Goal: Transaction & Acquisition: Purchase product/service

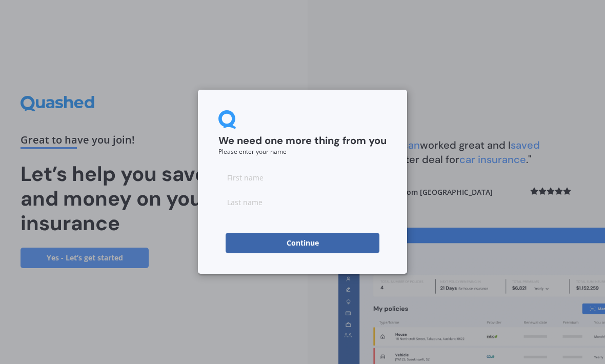
click at [235, 173] on input at bounding box center [302, 177] width 168 height 20
type input "[PERSON_NAME]"
click at [236, 204] on input at bounding box center [302, 202] width 168 height 20
type input "[PERSON_NAME]"
click at [309, 252] on button "Continue" at bounding box center [302, 243] width 154 height 20
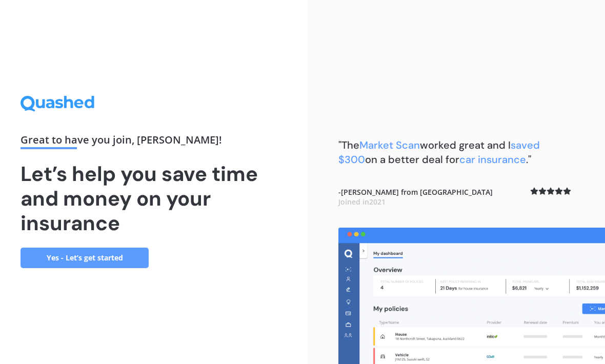
click at [102, 268] on link "Yes - Let’s get started" at bounding box center [84, 257] width 128 height 20
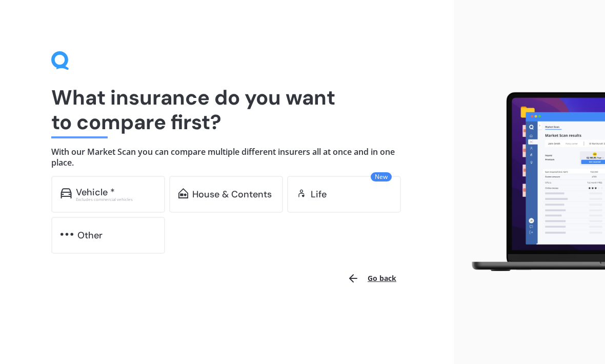
click at [109, 197] on div "Excludes commercial vehicles" at bounding box center [116, 199] width 80 height 4
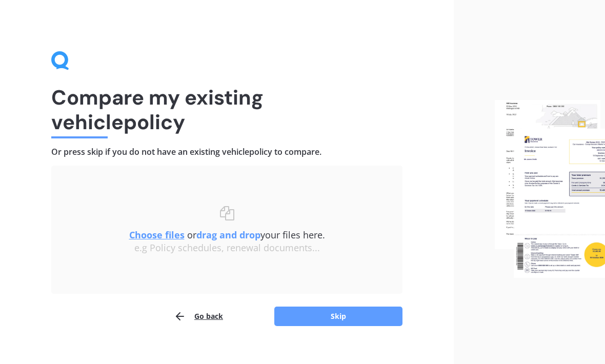
click at [331, 323] on button "Skip" at bounding box center [338, 315] width 128 height 19
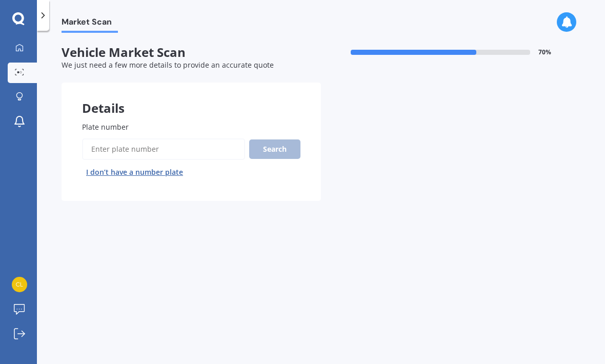
click at [109, 146] on input "Plate number" at bounding box center [163, 149] width 163 height 22
type input "Pkj967"
click at [276, 151] on button "Search" at bounding box center [274, 148] width 51 height 19
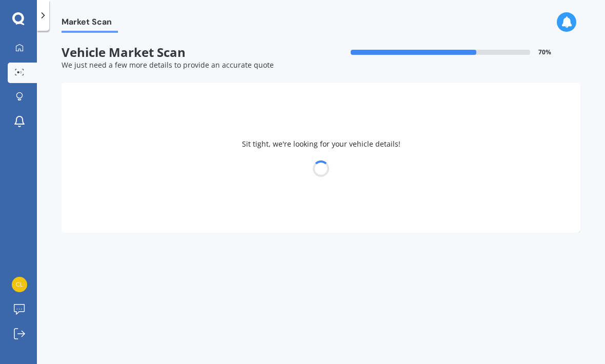
select select "SUBARU"
select select "OUTBACK"
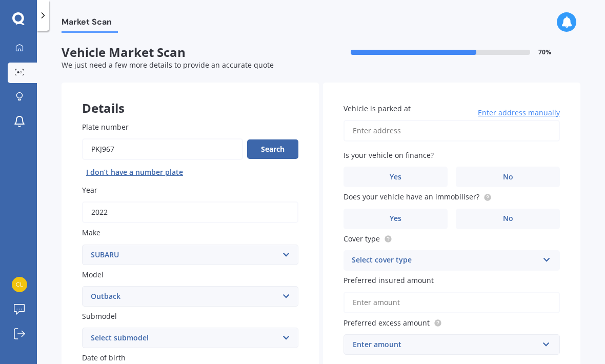
click at [354, 126] on input "Vehicle is parked at" at bounding box center [451, 131] width 216 height 22
type input "5 Florence Close, Queenstown Hill, Queenstown 9300"
click at [484, 225] on label "No" at bounding box center [508, 219] width 104 height 20
click at [0, 0] on input "No" at bounding box center [0, 0] width 0 height 0
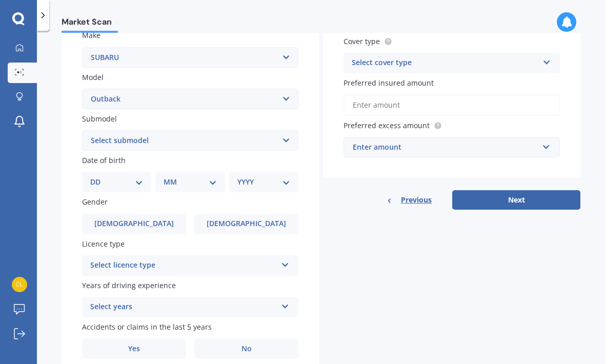
scroll to position [197, 0]
click at [131, 178] on select "DD 01 02 03 04 05 06 07 08 09 10 11 12 13 14 15 16 17 18 19 20 21 22 23 24 25 2…" at bounding box center [116, 182] width 53 height 11
select select "16"
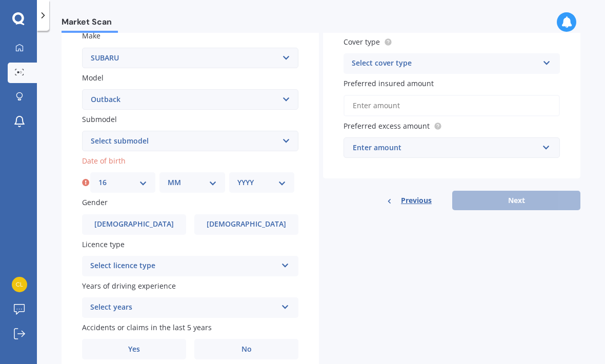
click at [187, 177] on select "MM 01 02 03 04 05 06 07 08 09 10 11 12" at bounding box center [192, 182] width 49 height 11
select select "12"
click at [276, 177] on select "YYYY 2025 2024 2023 2022 2021 2020 2019 2018 2017 2016 2015 2014 2013 2012 2011…" at bounding box center [261, 182] width 49 height 11
select select "1966"
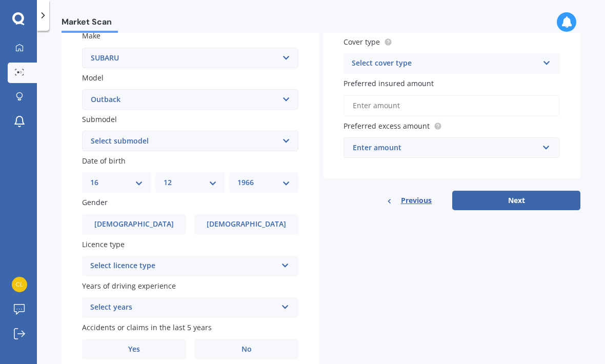
click at [240, 220] on span "Female" at bounding box center [245, 224] width 79 height 9
click at [0, 0] on input "Female" at bounding box center [0, 0] width 0 height 0
click at [280, 262] on div "Select licence type NZ Full NZ Restricted NZ Learners Australia United Kingdom …" at bounding box center [190, 266] width 216 height 20
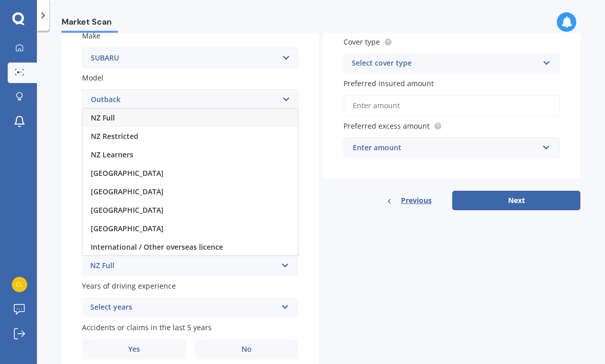
click at [113, 113] on span "NZ Full" at bounding box center [103, 118] width 24 height 10
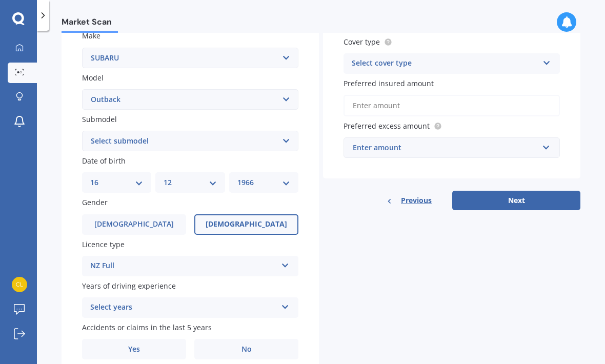
click at [282, 301] on icon at bounding box center [285, 304] width 9 height 7
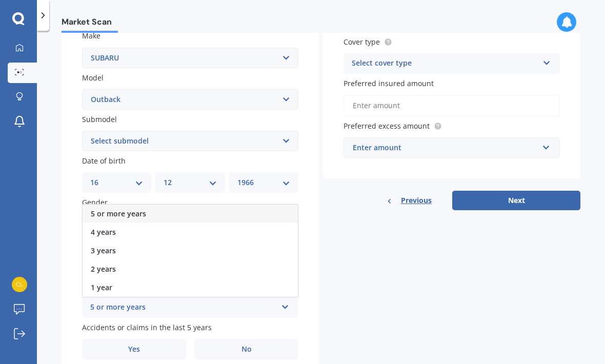
click at [109, 209] on span "5 or more years" at bounding box center [118, 214] width 55 height 10
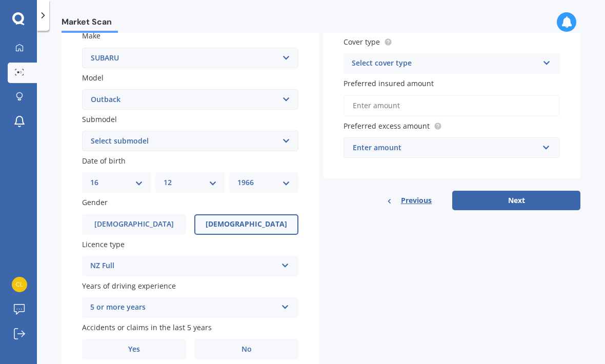
click at [145, 339] on label "Yes" at bounding box center [134, 349] width 104 height 20
click at [0, 0] on input "Yes" at bounding box center [0, 0] width 0 height 0
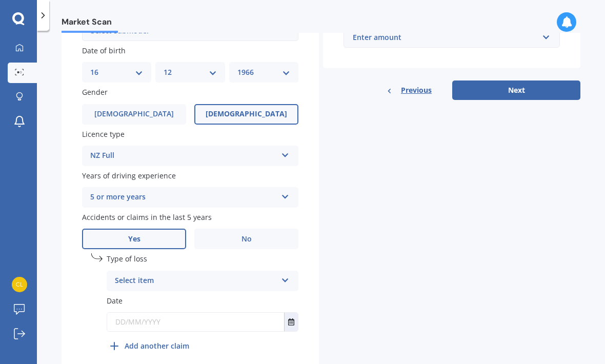
scroll to position [306, 0]
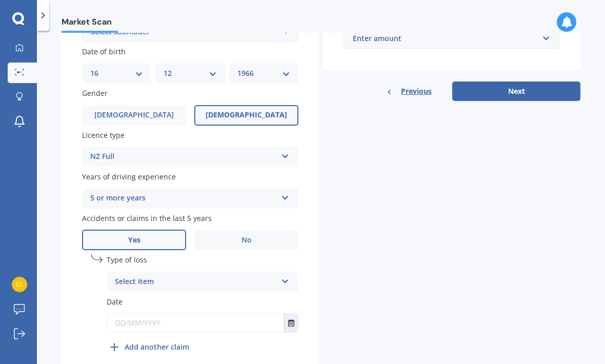
click at [285, 276] on icon at bounding box center [285, 279] width 9 height 7
click at [250, 293] on div "At fault accident" at bounding box center [202, 302] width 191 height 18
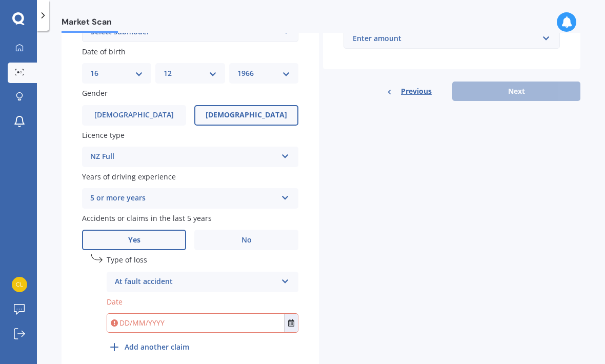
click at [178, 341] on b "Add another claim" at bounding box center [157, 346] width 65 height 11
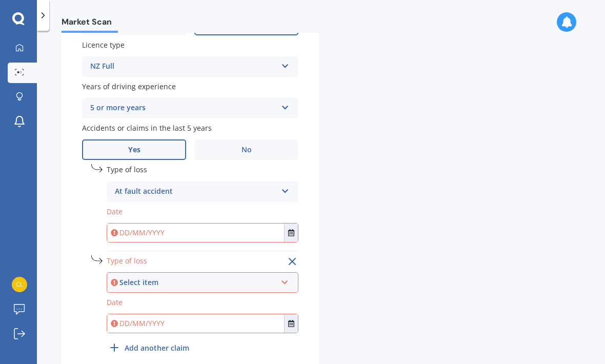
scroll to position [396, 0]
click at [287, 277] on icon at bounding box center [284, 280] width 9 height 7
click at [275, 312] on div "Not at fault accident" at bounding box center [203, 321] width 190 height 18
click at [297, 224] on button "Select date" at bounding box center [291, 233] width 14 height 18
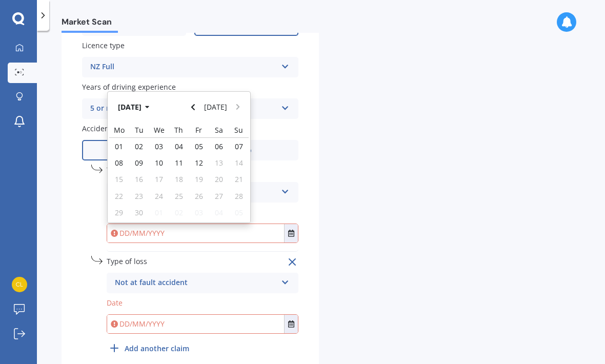
click at [157, 101] on button "Sep 2025" at bounding box center [135, 106] width 44 height 18
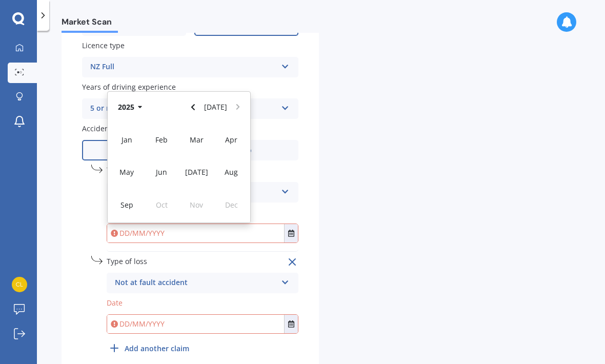
click at [144, 102] on button "2025" at bounding box center [131, 106] width 37 height 18
click at [131, 170] on div "2023" at bounding box center [126, 172] width 35 height 32
click at [137, 170] on div "May" at bounding box center [126, 172] width 35 height 32
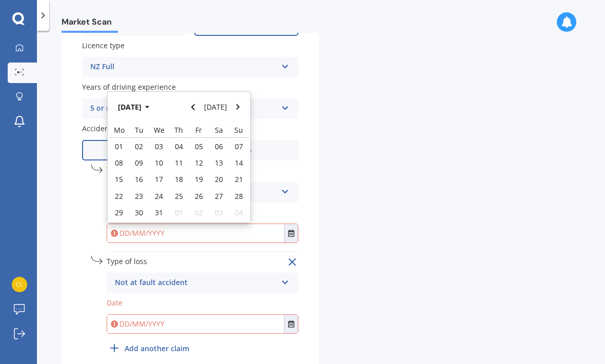
click at [136, 174] on span "16" at bounding box center [139, 179] width 8 height 10
type input "16/05/2023"
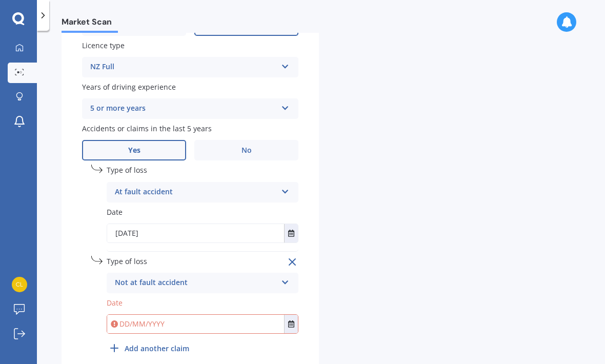
click at [322, 314] on div "Details Plate number Search I don’t have a number plate Year 2022 Make Select m…" at bounding box center [320, 35] width 519 height 696
click at [284, 256] on div "Remove" at bounding box center [277, 262] width 42 height 12
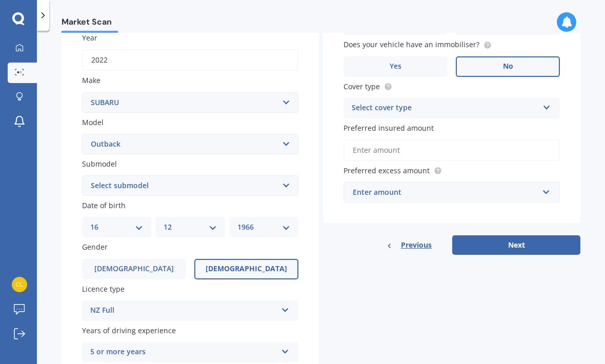
scroll to position [152, 0]
click at [550, 105] on icon at bounding box center [546, 105] width 9 height 7
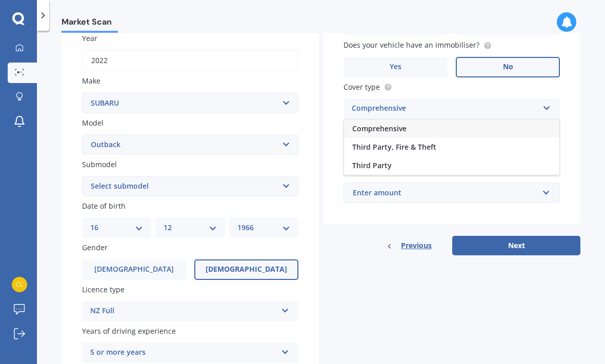
click at [498, 126] on div "Comprehensive" at bounding box center [451, 128] width 215 height 18
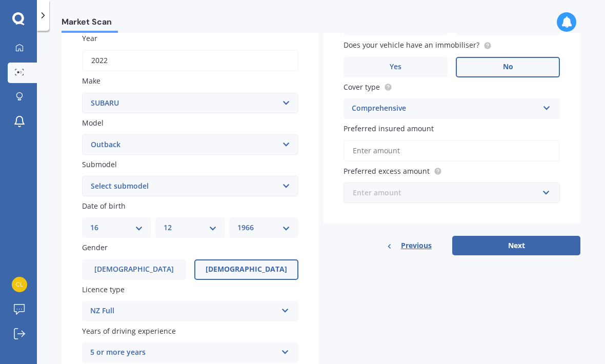
click at [543, 197] on input "text" at bounding box center [447, 192] width 207 height 19
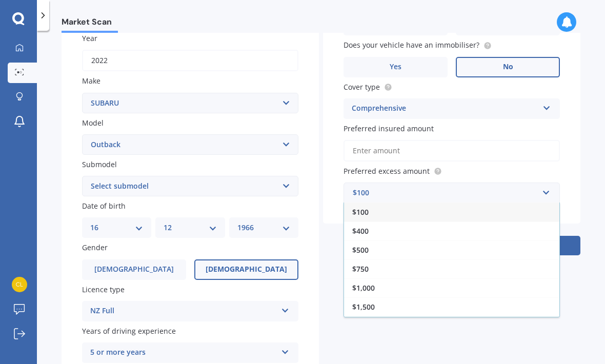
click at [455, 250] on div "$500" at bounding box center [451, 249] width 215 height 19
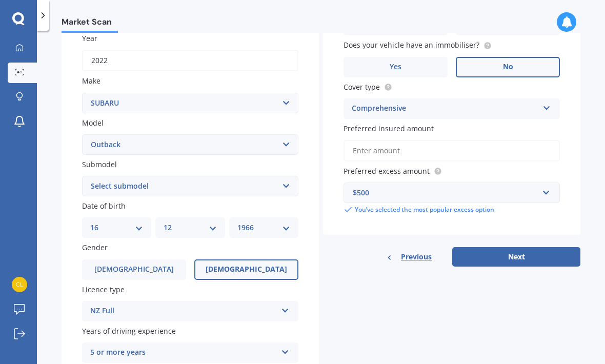
click at [490, 150] on input "Preferred insured amount" at bounding box center [451, 151] width 216 height 22
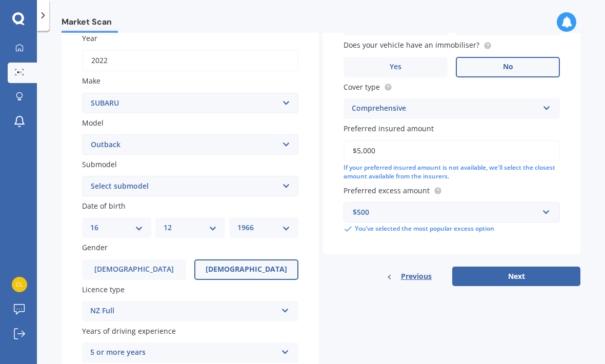
type input "$50,000"
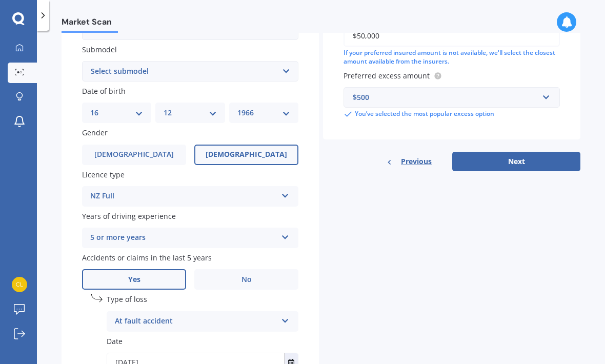
scroll to position [267, 0]
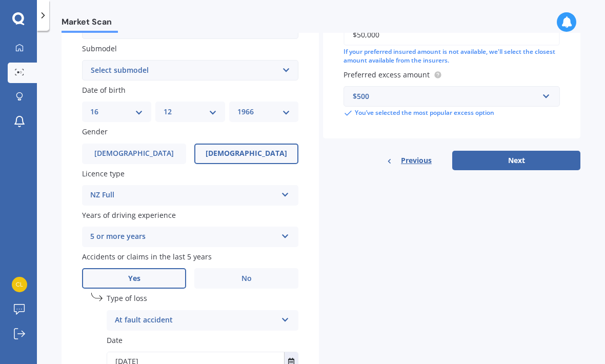
click at [514, 155] on button "Next" at bounding box center [516, 160] width 128 height 19
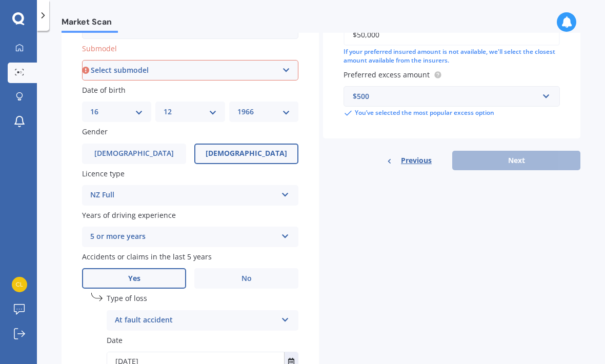
click at [288, 65] on select "Select submodel 2.0 Diesel 2.0 Diesel turbo 2.0D premium 2.5 2.5i 2.5i Luxury 2…" at bounding box center [190, 70] width 216 height 20
select select "2.5I"
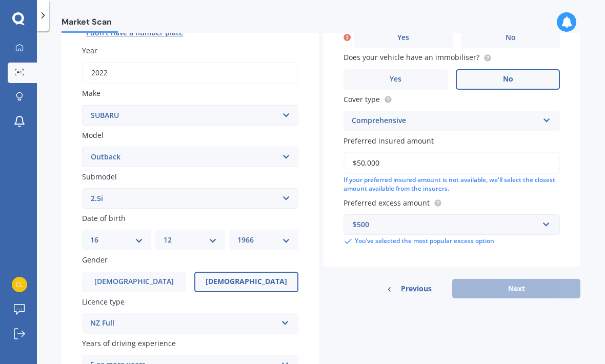
scroll to position [115, 0]
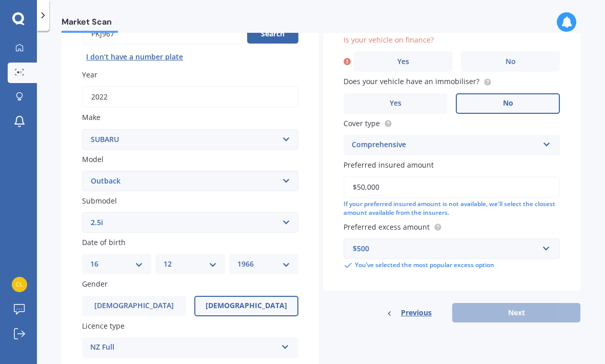
click at [406, 61] on span "Yes" at bounding box center [403, 61] width 12 height 9
click at [0, 0] on input "Yes" at bounding box center [0, 0] width 0 height 0
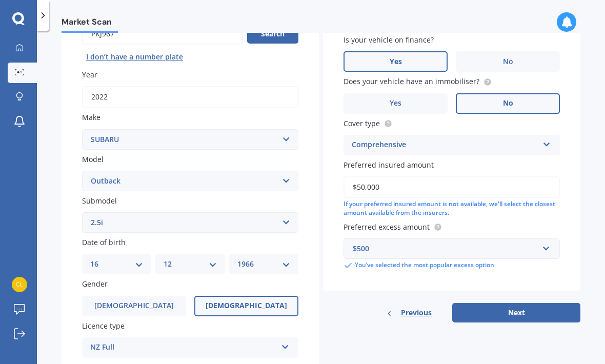
click at [534, 307] on button "Next" at bounding box center [516, 312] width 128 height 19
select select "16"
select select "12"
select select "1966"
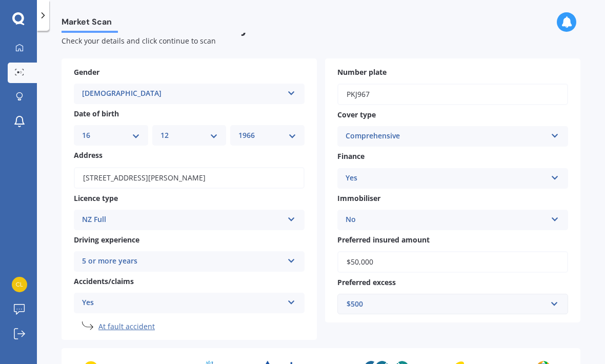
scroll to position [0, 0]
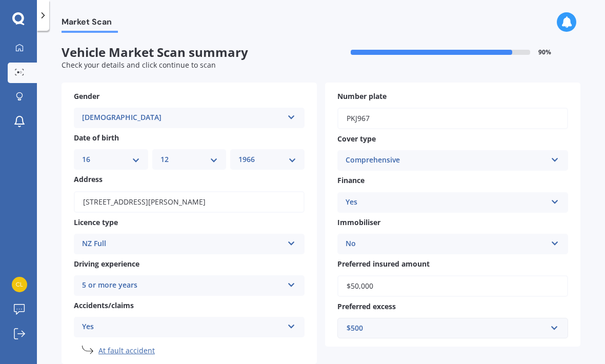
click at [364, 340] on div "Number plate Pkj967 Cover type Comprehensive Comprehensive Third Party, Fire & …" at bounding box center [452, 214] width 255 height 264
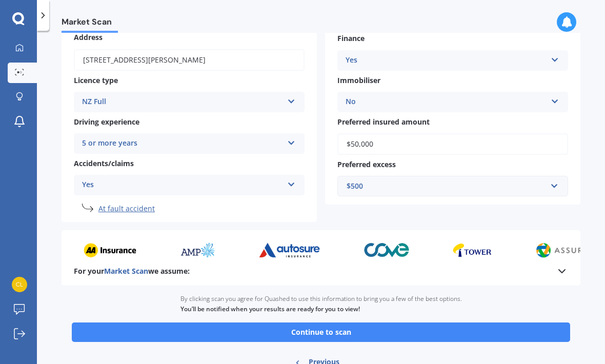
scroll to position [141, 0]
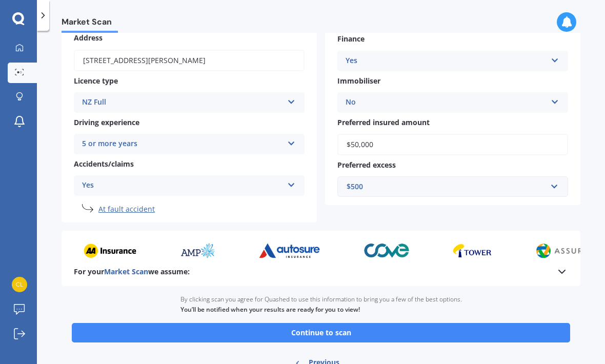
click at [326, 323] on button "Continue to scan" at bounding box center [321, 332] width 498 height 19
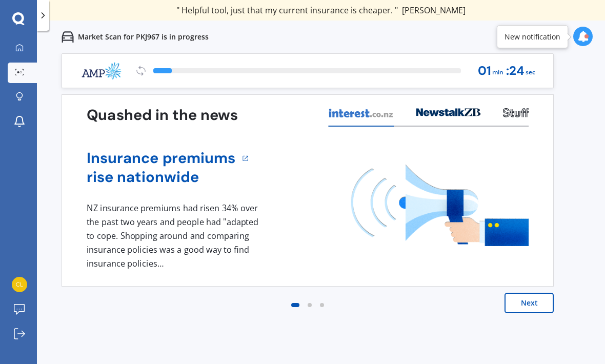
click at [520, 305] on button "Next" at bounding box center [528, 303] width 49 height 20
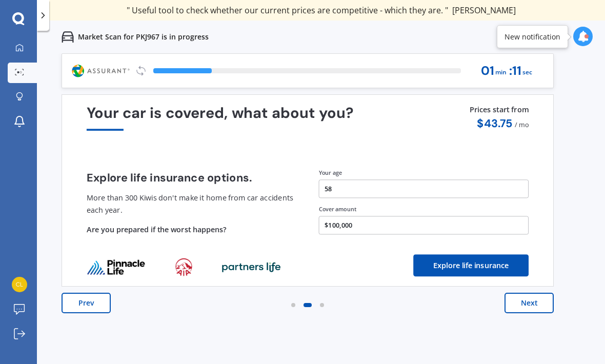
click at [532, 302] on button "Next" at bounding box center [528, 303] width 49 height 20
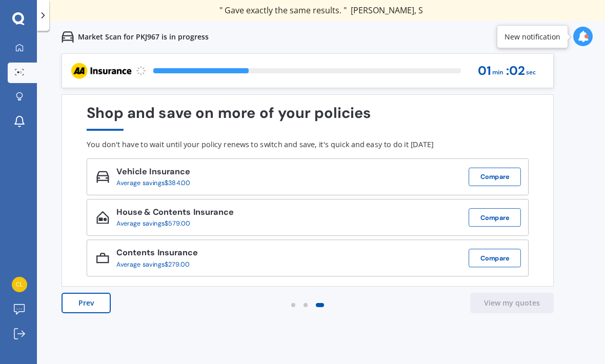
click at [502, 180] on button "Compare" at bounding box center [494, 177] width 52 height 18
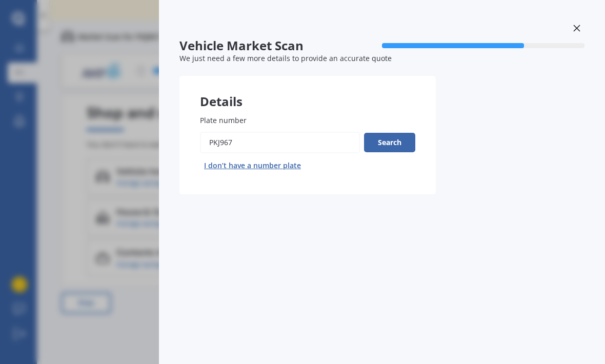
click at [400, 140] on button "Search" at bounding box center [389, 142] width 51 height 19
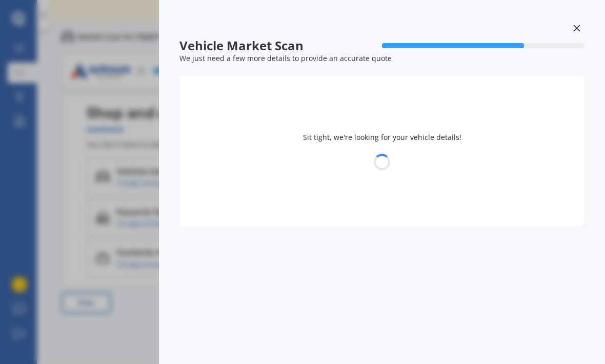
select select "SUBARU"
select select "OUTBACK"
select select "16"
select select "12"
select select "1966"
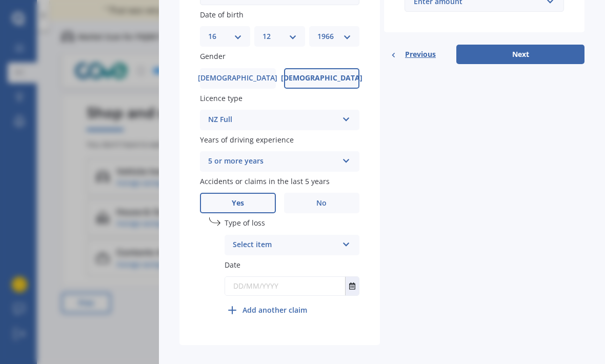
scroll to position [335, 0]
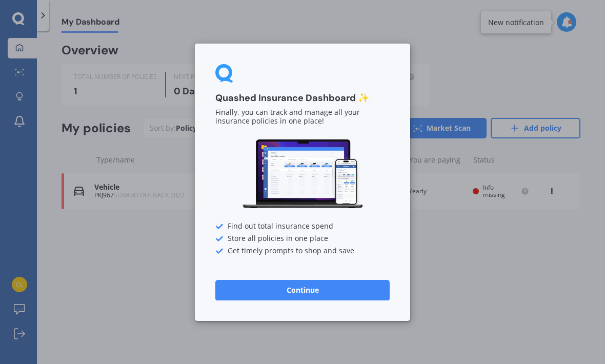
click at [295, 359] on div "Quashed Insurance Dashboard ✨ Finally, you can track and manage all your insura…" at bounding box center [302, 182] width 605 height 364
